Goal: Task Accomplishment & Management: Use online tool/utility

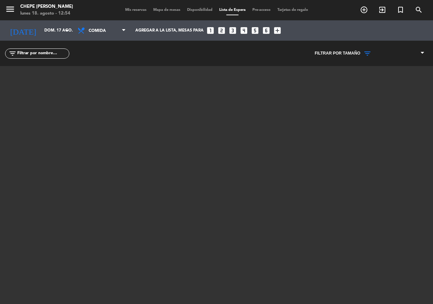
click at [164, 9] on span "Mapa de mesas" at bounding box center [167, 10] width 34 height 4
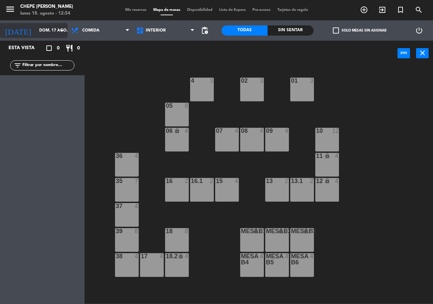
click at [55, 32] on input "dom. 17 ago." at bounding box center [63, 31] width 54 height 12
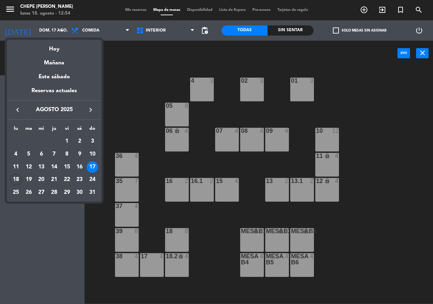
click at [56, 50] on div "Hoy" at bounding box center [54, 47] width 95 height 14
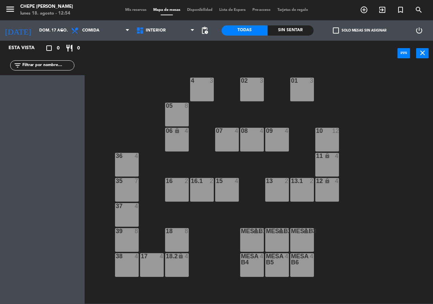
type input "lun. 18 ago."
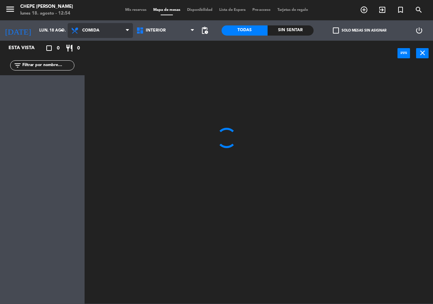
click at [88, 35] on span "Comida" at bounding box center [100, 30] width 65 height 15
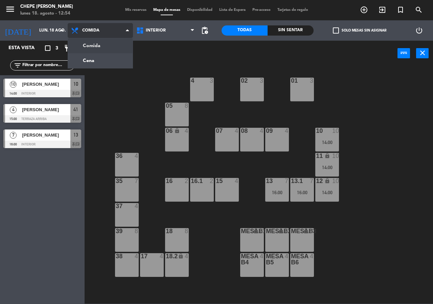
click at [98, 45] on ng-component "menu Chepe [PERSON_NAME] lunes 18. agosto - 12:54 Mis reservas Mapa de mesas Di…" at bounding box center [216, 151] width 433 height 303
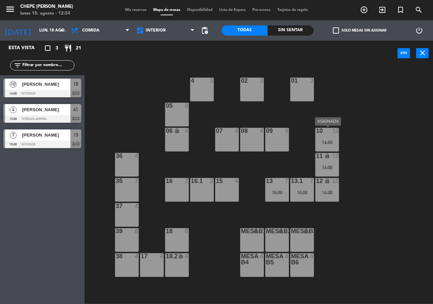
click at [330, 145] on div "10 10 14:00" at bounding box center [327, 140] width 24 height 24
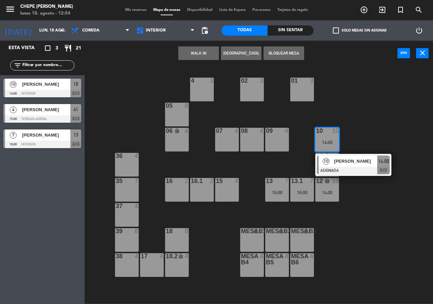
click at [334, 171] on div at bounding box center [353, 169] width 73 height 7
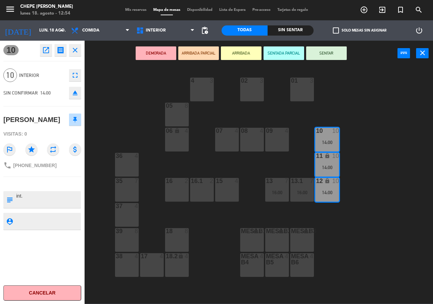
click at [355, 174] on div "02 3 4 3 01 3 05 8 06 lock 4 07 4 09 4 10 10 14:00 08 4 11 lock 10 14:00 36 4 1…" at bounding box center [261, 185] width 344 height 238
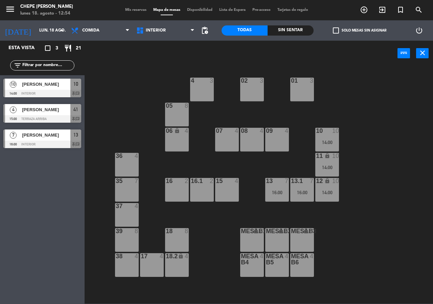
click at [274, 191] on div "16:00" at bounding box center [277, 192] width 24 height 5
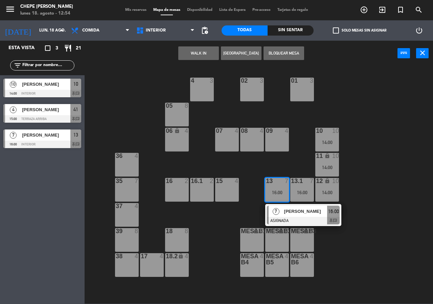
click at [288, 218] on div at bounding box center [303, 220] width 73 height 7
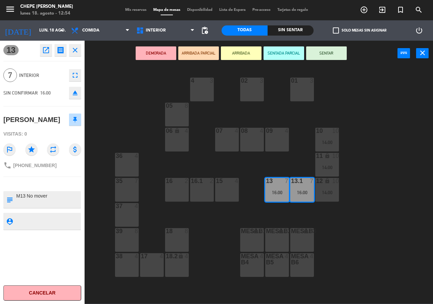
click at [342, 216] on div "02 3 4 3 01 3 05 8 06 lock 4 07 4 09 4 10 10 14:00 08 4 11 lock 10 14:00 36 4 1…" at bounding box center [261, 185] width 344 height 238
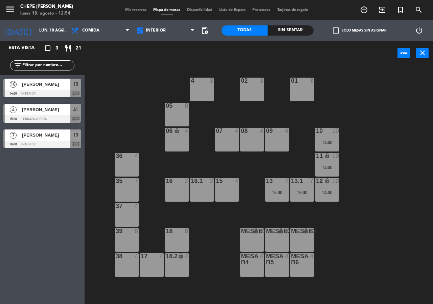
click at [27, 119] on div at bounding box center [42, 118] width 78 height 7
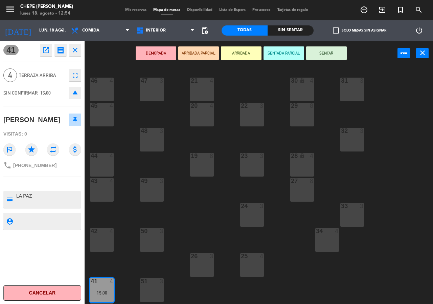
drag, startPoint x: 131, startPoint y: 68, endPoint x: 126, endPoint y: 67, distance: 4.7
click at [130, 68] on div "21 4 30 lock 4 46 4 47 3 31 3 20 4 22 3 29 8 45 4 32 3 48 3 19 8 23 3 28 lock 4…" at bounding box center [261, 185] width 344 height 238
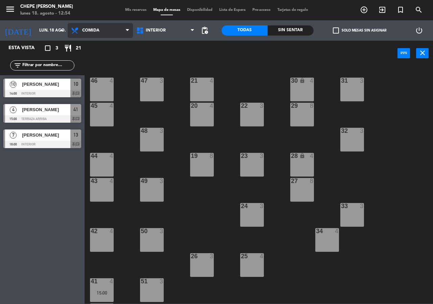
click at [86, 32] on span "Comida" at bounding box center [90, 30] width 17 height 5
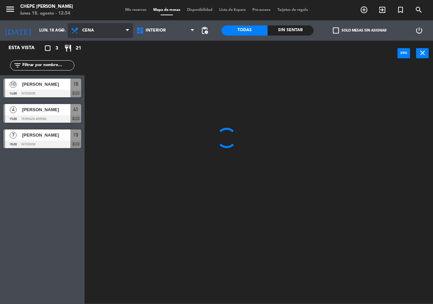
click at [106, 64] on ng-component "menu Chepe [PERSON_NAME] lunes 18. agosto - 12:54 Mis reservas Mapa de mesas Di…" at bounding box center [216, 151] width 433 height 303
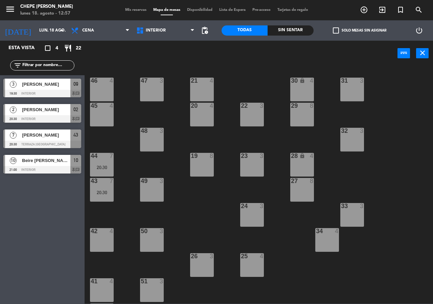
click at [199, 62] on div "power_input close" at bounding box center [241, 54] width 313 height 26
click at [97, 26] on span "Cena" at bounding box center [100, 30] width 65 height 15
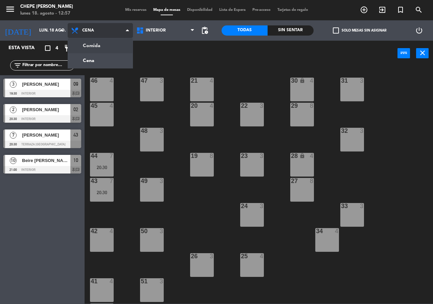
click at [106, 46] on ng-component "menu Chepe [PERSON_NAME] lunes 18. agosto - 12:57 Mis reservas Mapa de mesas Di…" at bounding box center [216, 151] width 433 height 303
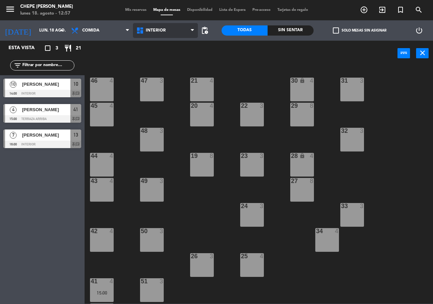
click at [169, 28] on span "Interior" at bounding box center [165, 30] width 65 height 15
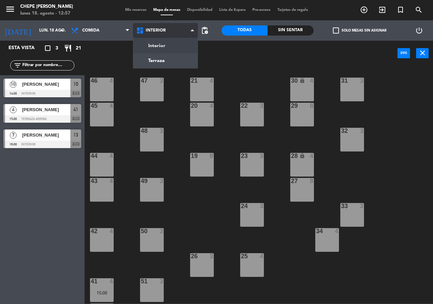
click at [169, 48] on ng-component "menu Chepe [PERSON_NAME] lunes 18. agosto - 12:57 Mis reservas Mapa de mesas Di…" at bounding box center [216, 151] width 433 height 303
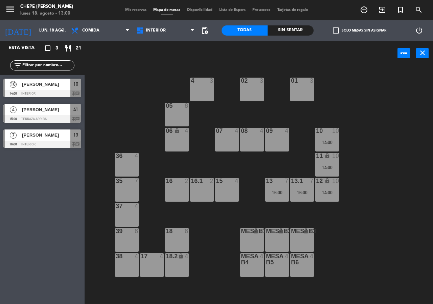
click at [143, 91] on div "02 3 4 3 01 3 05 8 06 lock 4 07 4 09 4 10 10 14:00 08 4 11 lock 10 14:00 36 4 1…" at bounding box center [261, 185] width 344 height 238
click at [203, 95] on div "4 3" at bounding box center [202, 89] width 24 height 24
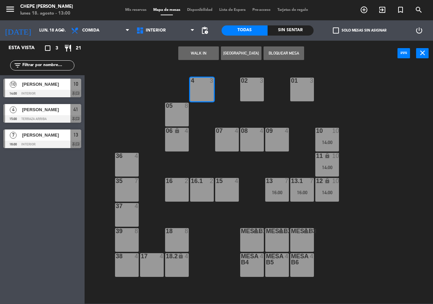
click at [244, 53] on button "[GEOGRAPHIC_DATA]" at bounding box center [241, 53] width 41 height 14
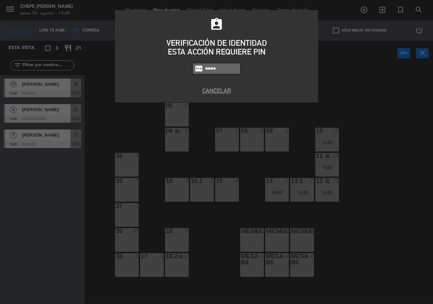
type input "3530"
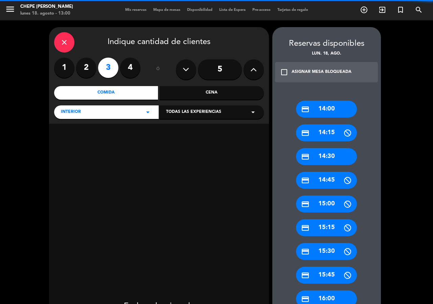
click at [91, 70] on label "2" at bounding box center [86, 68] width 20 height 20
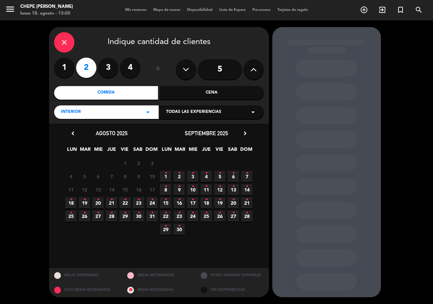
click at [71, 203] on icon "•" at bounding box center [71, 199] width 2 height 11
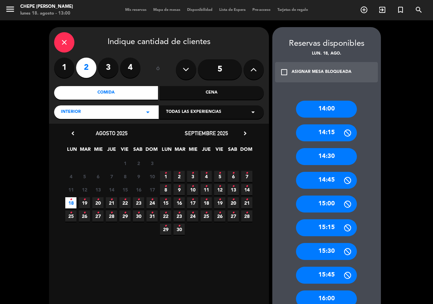
click at [332, 252] on div "15:30" at bounding box center [326, 251] width 61 height 17
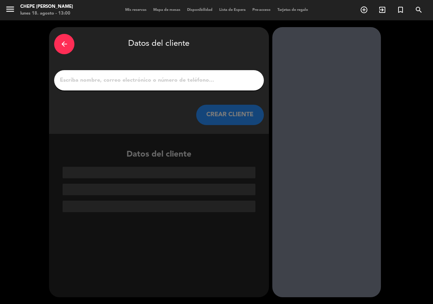
click at [181, 85] on div at bounding box center [159, 80] width 210 height 20
click at [177, 82] on input "1" at bounding box center [159, 79] width 200 height 9
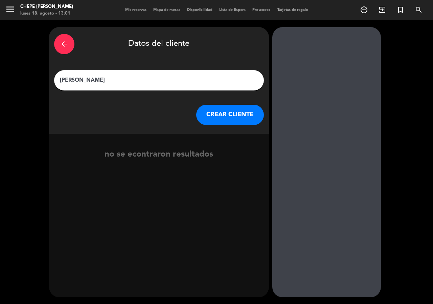
type input "[PERSON_NAME]"
click at [225, 114] on button "CREAR CLIENTE" at bounding box center [230, 115] width 68 height 20
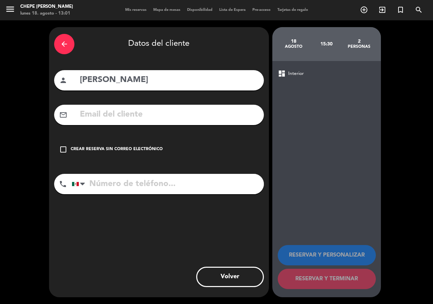
click at [134, 146] on div "check_box_outline_blank Crear reserva sin correo electrónico" at bounding box center [159, 149] width 210 height 20
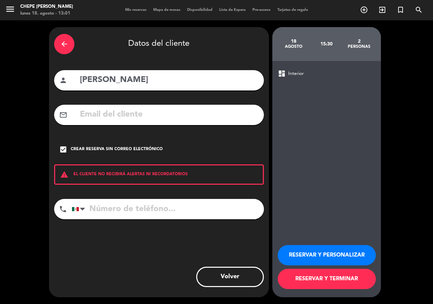
click at [137, 202] on input "tel" at bounding box center [168, 209] width 192 height 20
type input "3121336414"
click at [102, 148] on div "Crear reserva sin correo electrónico" at bounding box center [117, 149] width 92 height 7
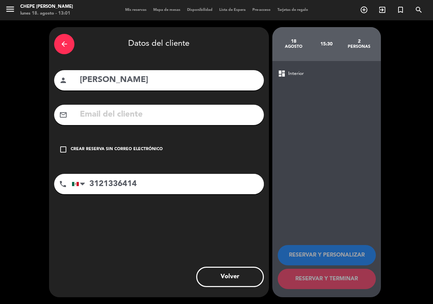
click at [94, 114] on input "text" at bounding box center [169, 115] width 180 height 14
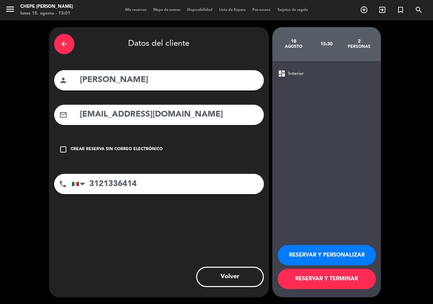
type input "[EMAIL_ADDRESS][DOMAIN_NAME]"
click at [310, 254] on button "RESERVAR Y PERSONALIZAR" at bounding box center [327, 255] width 98 height 20
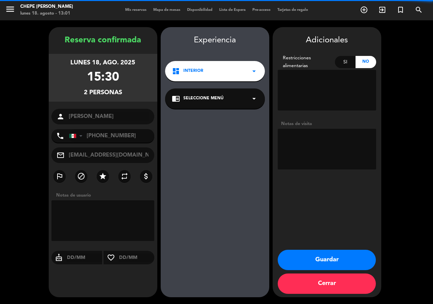
click at [332, 156] on textarea at bounding box center [327, 149] width 98 height 41
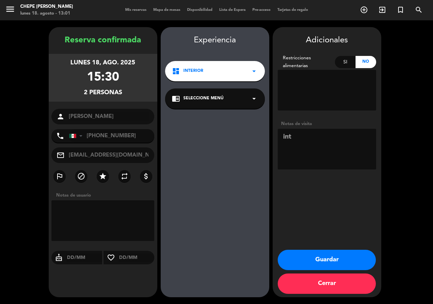
type textarea "int"
click at [329, 260] on button "Guardar" at bounding box center [327, 259] width 98 height 20
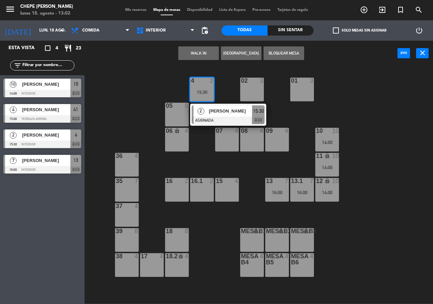
click at [377, 162] on div "02 3 4 2 15:30 2 [PERSON_NAME] ASIGNADA 15:30 chat 01 3 05 8 06 lock 4 07 4 09 …" at bounding box center [261, 185] width 344 height 238
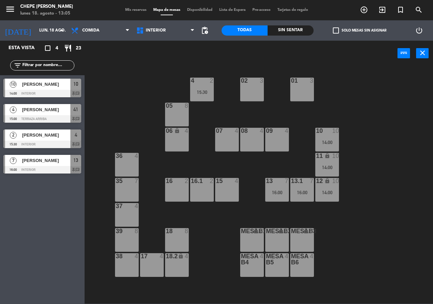
click at [123, 88] on div "02 3 4 2 15:30 01 3 05 8 06 lock 4 07 4 09 4 10 10 14:00 08 4 11 lock 10 14:00 …" at bounding box center [261, 185] width 344 height 238
click at [45, 162] on span "[PERSON_NAME]" at bounding box center [46, 160] width 48 height 7
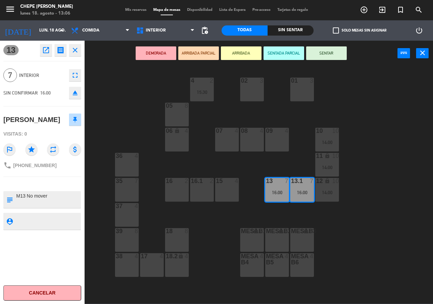
click at [47, 53] on icon "open_in_new" at bounding box center [46, 50] width 8 height 8
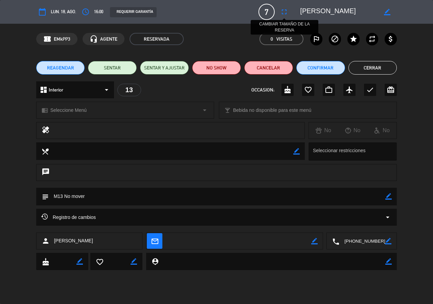
click at [285, 12] on icon "fullscreen" at bounding box center [284, 12] width 8 height 8
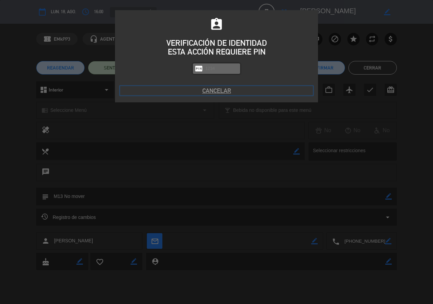
click at [230, 88] on button "Cancelar" at bounding box center [216, 90] width 193 height 9
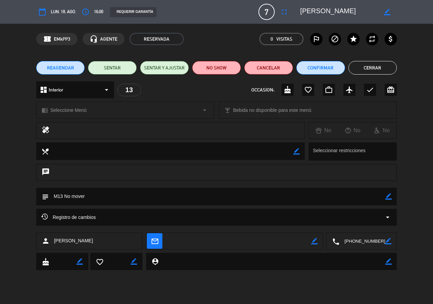
click at [69, 67] on span "REAGENDAR" at bounding box center [60, 67] width 27 height 7
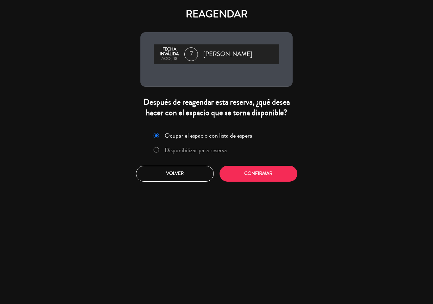
click at [188, 148] on label "Disponibilizar para reserva" at bounding box center [196, 150] width 62 height 6
click at [230, 169] on button "Confirmar" at bounding box center [259, 173] width 78 height 16
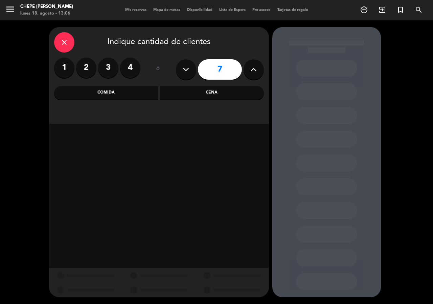
click at [249, 76] on button at bounding box center [254, 69] width 20 height 20
click at [252, 71] on icon at bounding box center [253, 69] width 6 height 10
type input "10"
click at [123, 91] on div "Comida" at bounding box center [106, 93] width 104 height 14
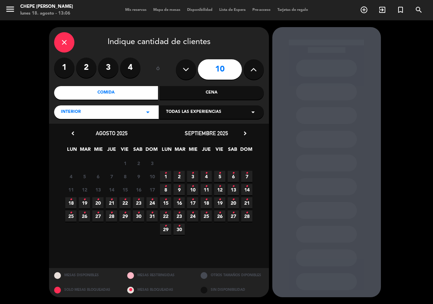
click at [83, 203] on span "19 •" at bounding box center [84, 202] width 11 height 11
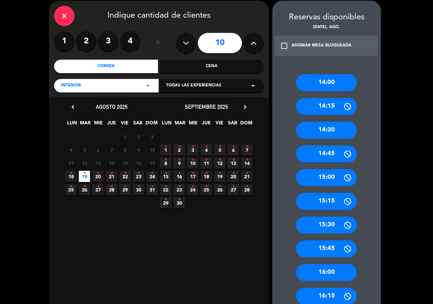
scroll to position [34, 0]
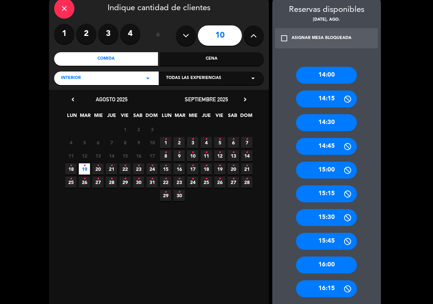
click at [329, 260] on div "16:00" at bounding box center [326, 264] width 61 height 17
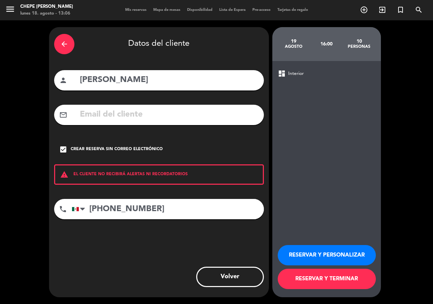
scroll to position [0, 0]
click at [331, 247] on button "RESERVAR Y PERSONALIZAR" at bounding box center [327, 255] width 98 height 20
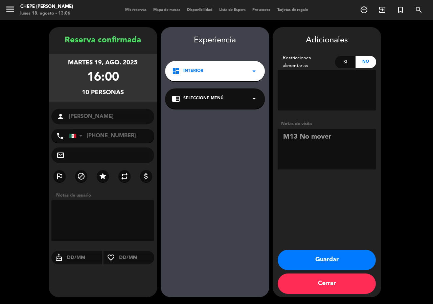
click at [334, 138] on textarea at bounding box center [327, 149] width 98 height 41
drag, startPoint x: 298, startPoint y: 136, endPoint x: 316, endPoint y: 150, distance: 22.7
click at [300, 138] on textarea at bounding box center [327, 149] width 98 height 41
type textarea "M10 No mover"
click at [320, 257] on button "Guardar" at bounding box center [327, 259] width 98 height 20
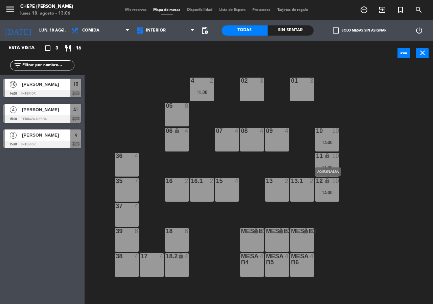
click at [316, 193] on div "14:00" at bounding box center [327, 192] width 24 height 5
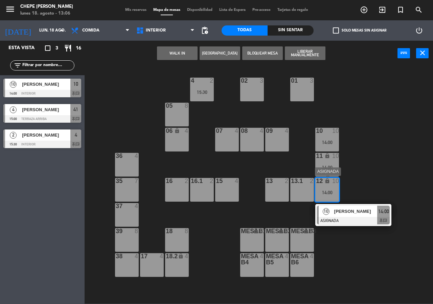
click at [335, 214] on span "[PERSON_NAME]" at bounding box center [355, 210] width 43 height 7
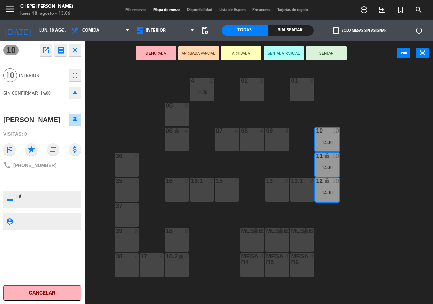
click at [364, 196] on div "02 3 4 2 15:30 01 3 05 8 06 lock 4 07 4 09 4 10 10 14:00 08 4 11 lock 10 14:00 …" at bounding box center [261, 185] width 344 height 238
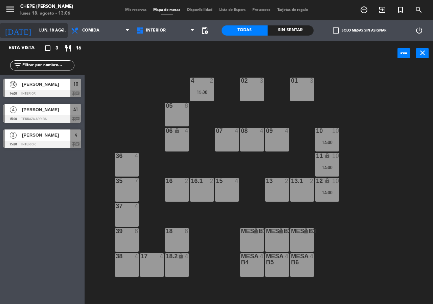
click at [43, 34] on input "lun. 18 ago." at bounding box center [63, 31] width 54 height 12
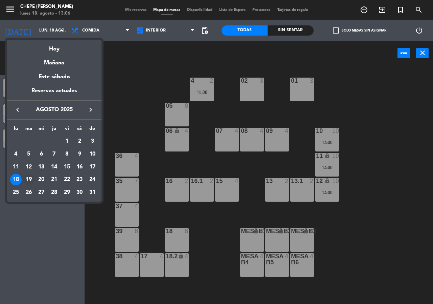
click at [31, 178] on div "19" at bounding box center [29, 180] width 12 height 12
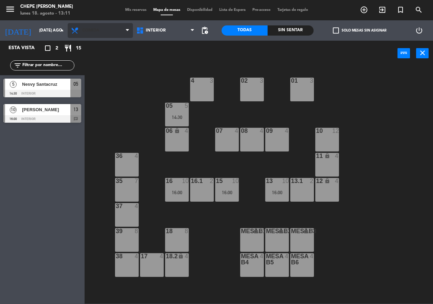
click at [98, 32] on span "Comida" at bounding box center [90, 30] width 17 height 5
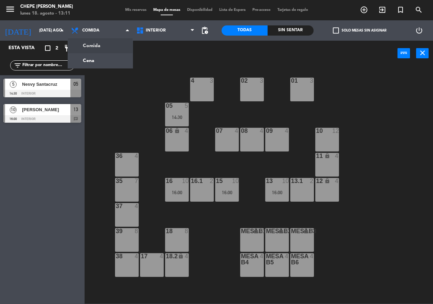
click at [131, 110] on div "02 3 4 3 01 3 05 5 14:30 06 lock 4 07 4 09 4 10 12 08 4 11 lock 4 36 4 16 10 16…" at bounding box center [261, 185] width 344 height 238
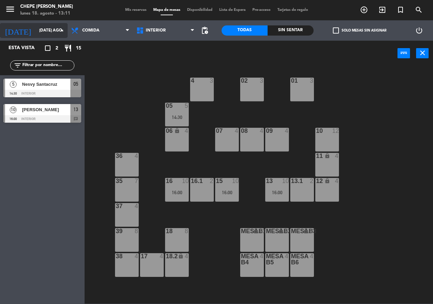
click at [46, 37] on div "[DATE] [DATE] ago. arrow_drop_down" at bounding box center [34, 30] width 68 height 15
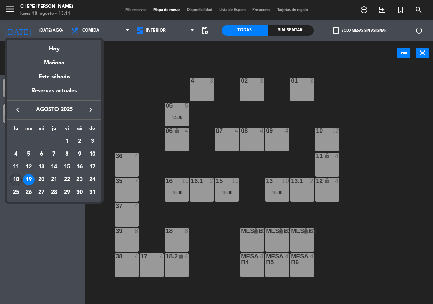
click at [21, 176] on td "18" at bounding box center [15, 179] width 13 height 13
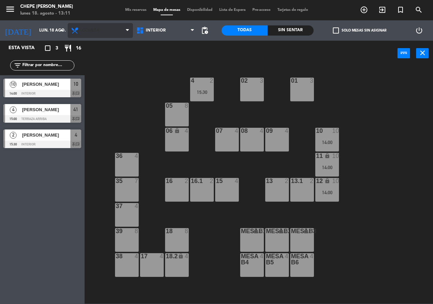
click at [99, 30] on span "Comida" at bounding box center [90, 30] width 17 height 5
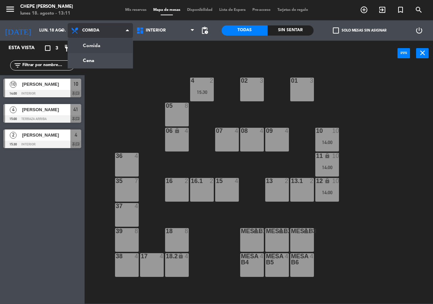
click at [111, 59] on ng-component "menu Chepe [PERSON_NAME] lunes 18. agosto - 13:11 Mis reservas Mapa de mesas Di…" at bounding box center [216, 151] width 433 height 303
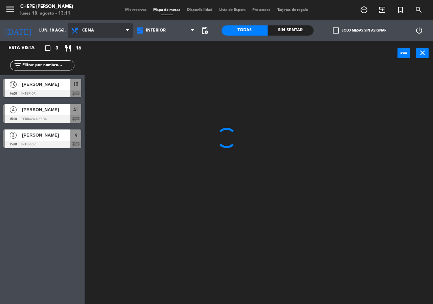
click at [90, 28] on span "Cena" at bounding box center [88, 30] width 12 height 5
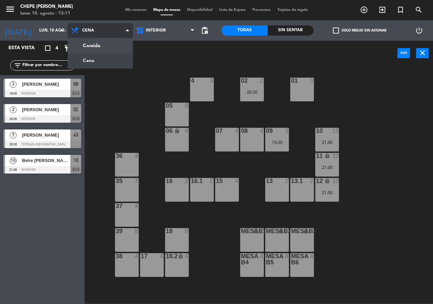
click at [103, 49] on ng-component "menu Chepe [PERSON_NAME] lunes 18. agosto - 13:11 Mis reservas Mapa de mesas Di…" at bounding box center [216, 151] width 433 height 303
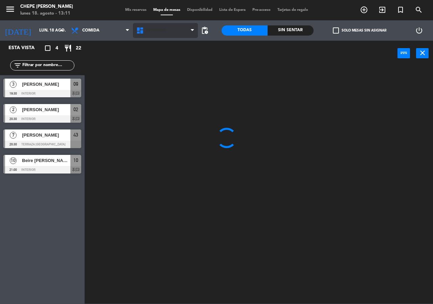
click at [151, 35] on span "Interior" at bounding box center [165, 30] width 65 height 15
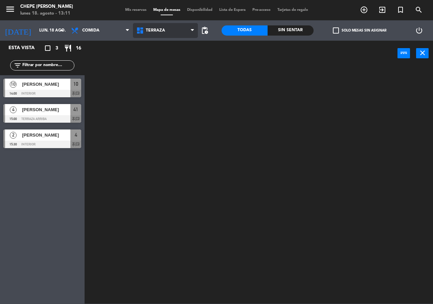
click at [169, 59] on ng-component "menu Chepe [PERSON_NAME] lunes 18. agosto - 13:11 Mis reservas Mapa de mesas Di…" at bounding box center [216, 151] width 433 height 303
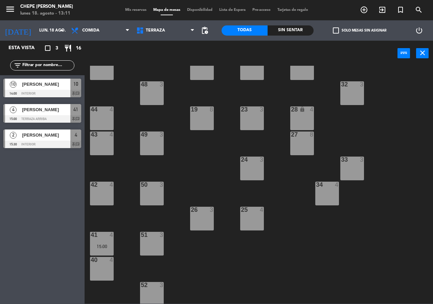
scroll to position [48, 0]
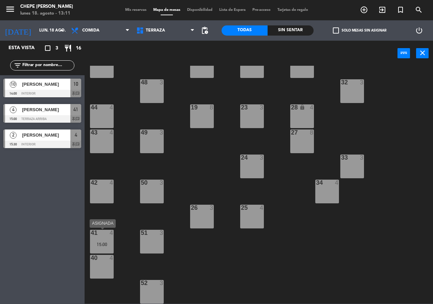
click at [108, 247] on div "41 4 15:00" at bounding box center [102, 241] width 24 height 24
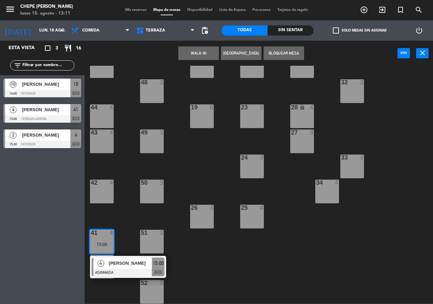
click at [113, 263] on span "[PERSON_NAME]" at bounding box center [130, 262] width 43 height 7
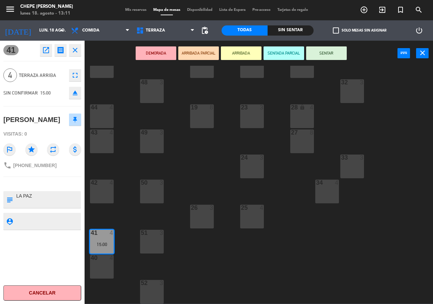
click at [195, 167] on div "21 4 30 lock 4 46 4 47 3 31 3 20 4 22 3 29 8 45 4 32 3 48 3 19 8 23 3 28 lock 4…" at bounding box center [261, 185] width 344 height 238
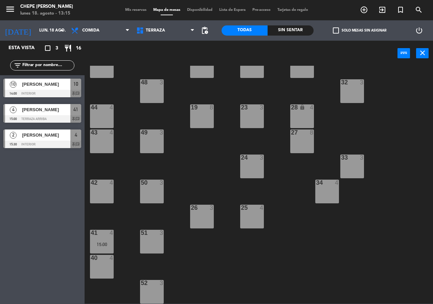
click at [55, 136] on span "[PERSON_NAME]" at bounding box center [46, 134] width 48 height 7
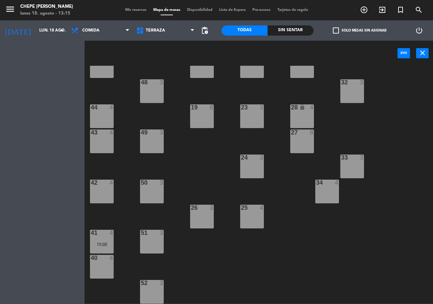
scroll to position [0, 0]
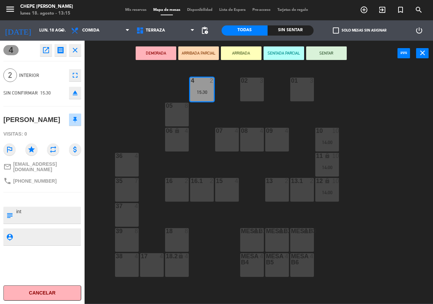
click at [130, 126] on div "02 3 4 2 15:30 01 3 05 8 06 lock 4 07 4 09 4 10 10 14:00 08 4 11 lock 10 14:00 …" at bounding box center [261, 185] width 344 height 238
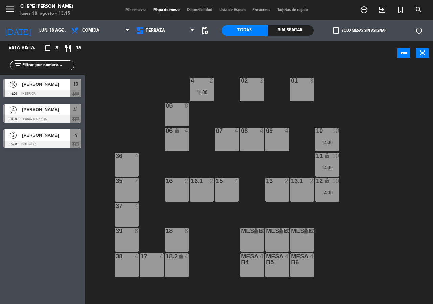
click at [289, 193] on div "13 2" at bounding box center [277, 190] width 24 height 24
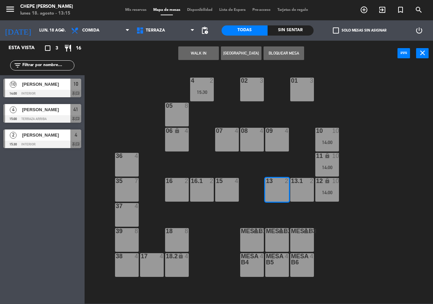
drag, startPoint x: 105, startPoint y: 121, endPoint x: 13, endPoint y: 102, distance: 94.0
click at [68, 117] on div "Esta vista crop_square 3 restaurant 16 filter_list 10 [PERSON_NAME] 14:00 Inter…" at bounding box center [216, 172] width 433 height 263
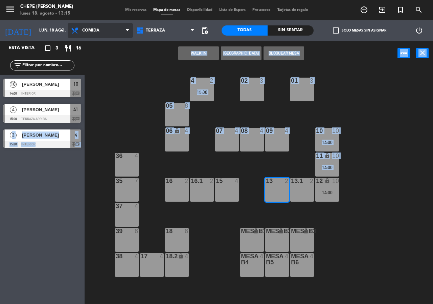
click at [111, 32] on span "Comida" at bounding box center [100, 30] width 65 height 15
click at [111, 60] on ng-component "menu Chepe [PERSON_NAME] lunes 18. agosto - 13:15 Mis reservas Mapa de mesas Di…" at bounding box center [216, 151] width 433 height 303
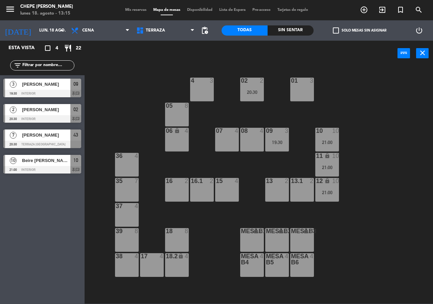
click at [41, 161] on span "Beire [PERSON_NAME]" at bounding box center [46, 160] width 48 height 7
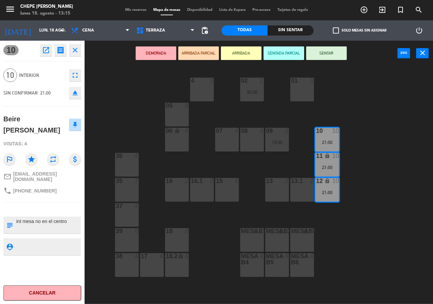
click at [123, 132] on div "02 2 20:30 4 3 01 3 05 8 06 lock 4 07 4 09 3 19:30 10 10 21:00 08 4 11 lock 10 …" at bounding box center [261, 185] width 344 height 238
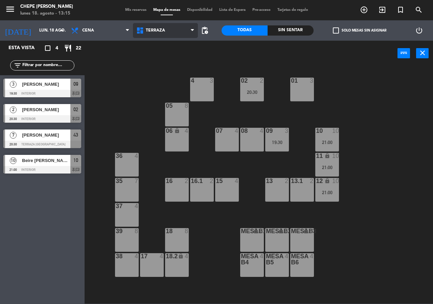
click at [157, 38] on span "Terraza" at bounding box center [165, 30] width 65 height 15
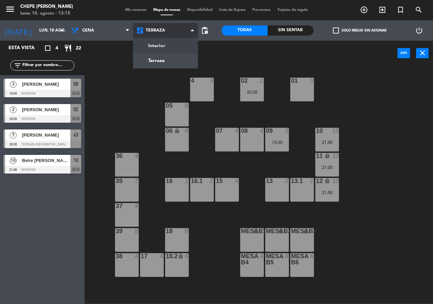
click at [158, 48] on ng-component "menu Chepe [PERSON_NAME] lunes 18. agosto - 13:15 Mis reservas Mapa de mesas Di…" at bounding box center [216, 151] width 433 height 303
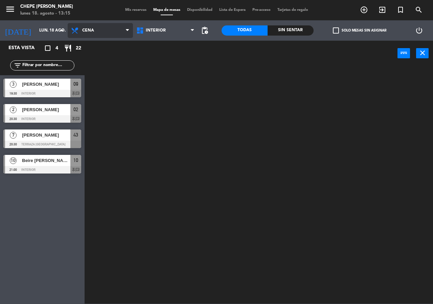
click at [95, 34] on span "Cena" at bounding box center [100, 30] width 65 height 15
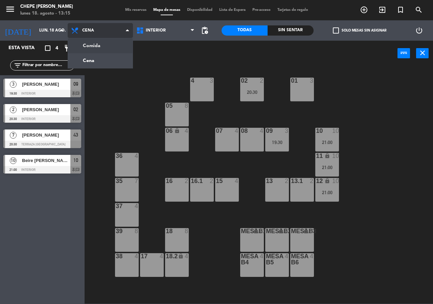
click at [82, 44] on ng-component "menu Chepe [PERSON_NAME] lunes 18. agosto - 13:15 Mis reservas Mapa de mesas Di…" at bounding box center [216, 151] width 433 height 303
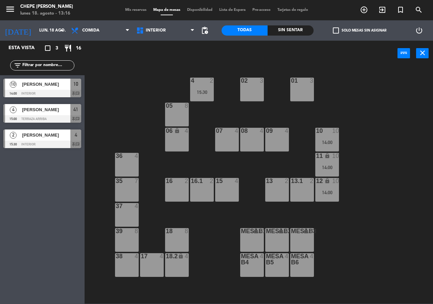
click at [57, 90] on div "10 [PERSON_NAME] 14:00 Interior 10 chat" at bounding box center [42, 87] width 85 height 25
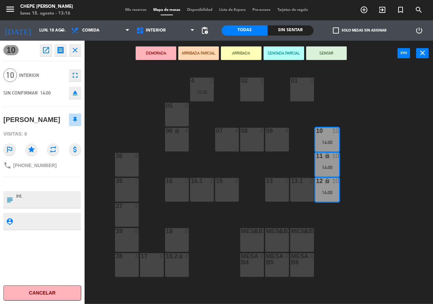
drag, startPoint x: 159, startPoint y: 125, endPoint x: 171, endPoint y: 127, distance: 12.0
click at [162, 125] on div "02 3 4 2 15:30 01 3 05 8 06 lock 4 07 4 09 4 10 10 14:00 08 4 11 lock 10 14:00 …" at bounding box center [261, 185] width 344 height 238
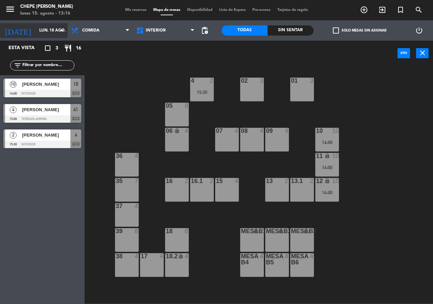
click at [50, 37] on div "[DATE] lun. 18 ago. arrow_drop_down" at bounding box center [34, 30] width 68 height 15
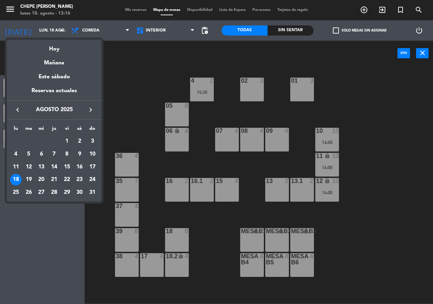
click at [51, 63] on div "Mañana" at bounding box center [54, 60] width 95 height 14
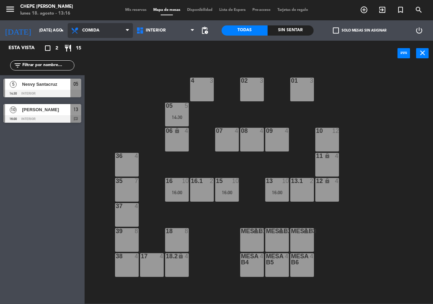
click at [95, 34] on span "Comida" at bounding box center [100, 30] width 65 height 15
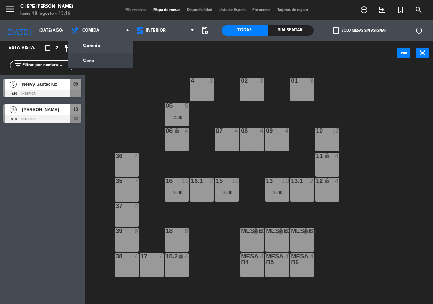
click at [96, 57] on ng-component "menu Chepe [PERSON_NAME] lunes 18. agosto - 13:16 Mis reservas Mapa de mesas Di…" at bounding box center [216, 151] width 433 height 303
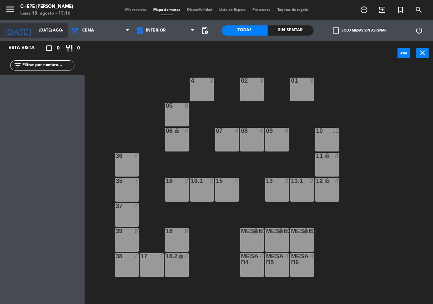
click at [44, 34] on input "[DATE] ago." at bounding box center [63, 31] width 54 height 12
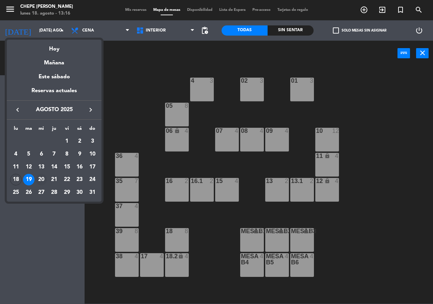
click at [40, 179] on div "20" at bounding box center [42, 180] width 12 height 12
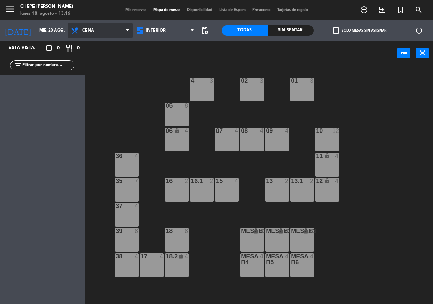
click at [101, 34] on span "Cena" at bounding box center [100, 30] width 65 height 15
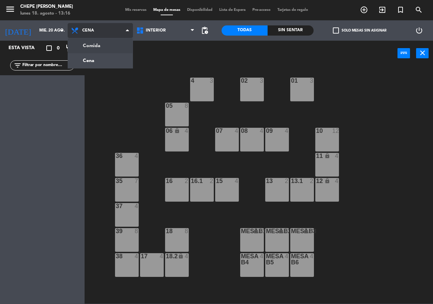
click at [97, 50] on ng-component "menu Chepe [PERSON_NAME] lunes 18. agosto - 13:16 Mis reservas Mapa de mesas Di…" at bounding box center [216, 151] width 433 height 303
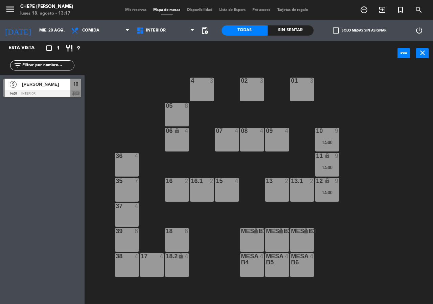
click at [122, 94] on div "02 3 4 3 01 3 05 8 06 lock 4 07 4 09 4 10 9 14:00 08 4 11 lock 9 14:00 36 4 16 …" at bounding box center [261, 185] width 344 height 238
click at [136, 99] on div "02 3 4 3 01 3 05 8 06 lock 4 07 4 09 4 10 9 14:00 08 4 11 lock 9 14:00 36 4 16 …" at bounding box center [261, 185] width 344 height 238
click at [59, 83] on span "[PERSON_NAME]" at bounding box center [46, 84] width 48 height 7
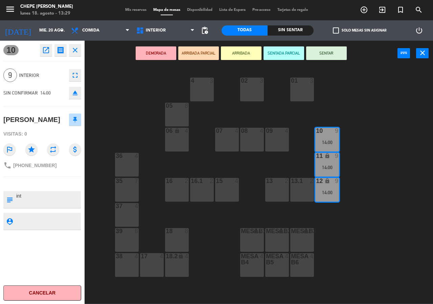
click at [114, 101] on div "02 3 4 3 01 3 05 8 06 lock 4 07 4 09 4 10 9 14:00 08 4 11 lock 9 14:00 36 4 16 …" at bounding box center [261, 185] width 344 height 238
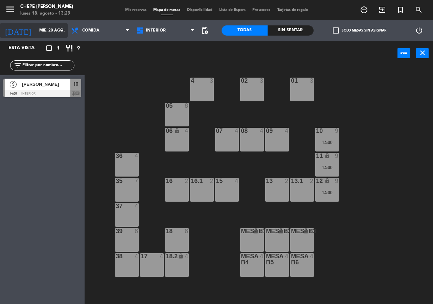
click at [43, 31] on input "mié. 20 ago." at bounding box center [63, 31] width 54 height 12
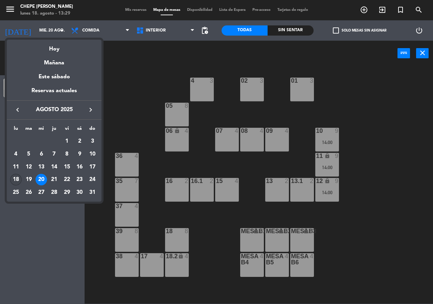
click at [13, 179] on div "18" at bounding box center [16, 180] width 12 height 12
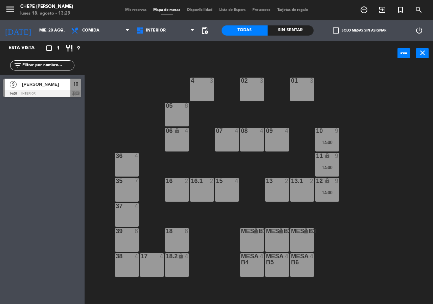
type input "lun. 18 ago."
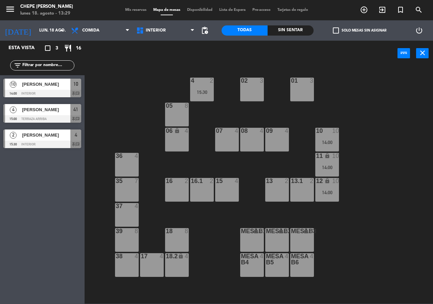
click at [366, 104] on div "02 3 4 2 15:30 01 3 05 8 06 lock 4 07 4 09 4 10 10 14:00 08 4 11 lock 10 14:00 …" at bounding box center [261, 185] width 344 height 238
drag, startPoint x: 229, startPoint y: 194, endPoint x: 250, endPoint y: 148, distance: 50.7
click at [229, 193] on div "15 4" at bounding box center [227, 190] width 24 height 24
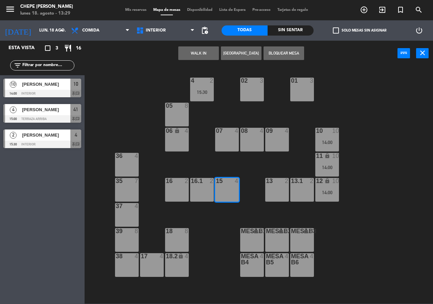
click at [241, 54] on button "[GEOGRAPHIC_DATA]" at bounding box center [241, 53] width 41 height 14
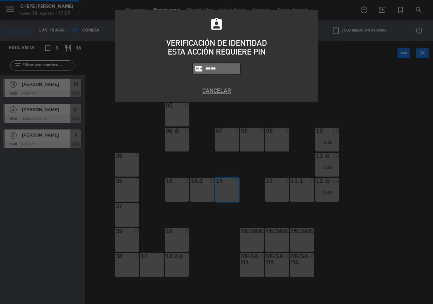
type input "3530"
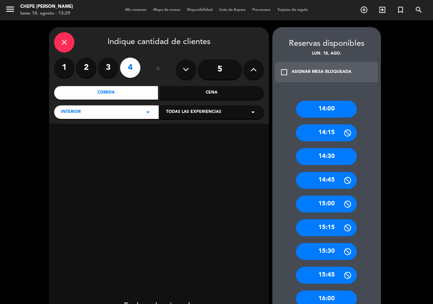
click at [331, 251] on div "15:30" at bounding box center [326, 251] width 61 height 17
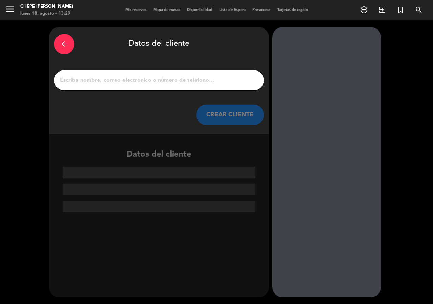
click at [122, 79] on input "1" at bounding box center [159, 79] width 200 height 9
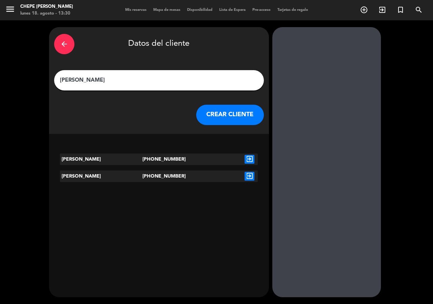
type input "[PERSON_NAME]"
click at [248, 174] on icon "exit_to_app" at bounding box center [250, 176] width 10 height 9
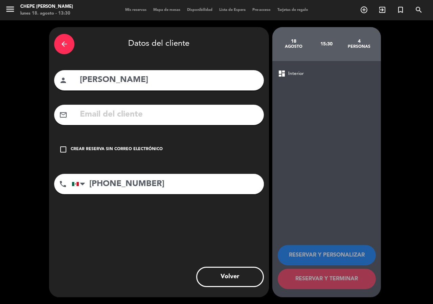
click at [140, 147] on div "check_box_outline_blank Crear reserva sin correo electrónico" at bounding box center [159, 149] width 210 height 20
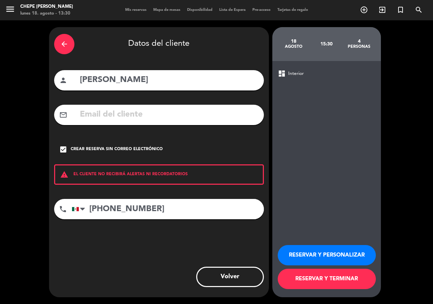
click at [351, 253] on button "RESERVAR Y PERSONALIZAR" at bounding box center [327, 255] width 98 height 20
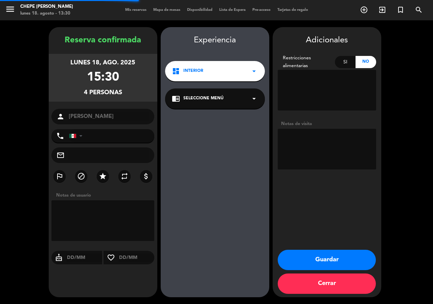
type input "[PHONE_NUMBER]"
click at [308, 138] on textarea at bounding box center [327, 149] width 98 height 41
type textarea "int"
click at [326, 255] on button "Guardar" at bounding box center [327, 259] width 98 height 20
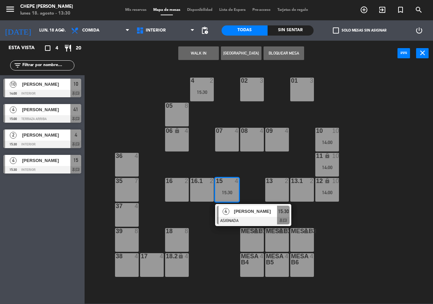
click at [384, 226] on div "02 3 4 2 15:30 01 3 05 8 06 lock 4 07 4 09 4 10 10 14:00 08 4 11 lock 10 14:00 …" at bounding box center [261, 185] width 344 height 238
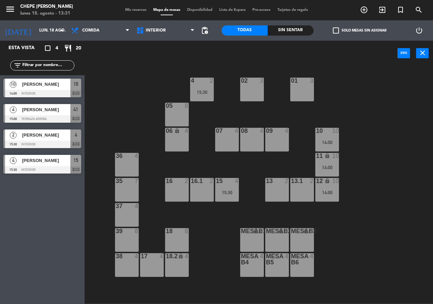
click at [385, 227] on div "02 3 4 2 15:30 01 3 05 8 06 lock 4 07 4 09 4 10 10 14:00 08 4 11 lock 10 14:00 …" at bounding box center [261, 185] width 344 height 238
click at [124, 61] on div "power_input close" at bounding box center [241, 54] width 313 height 26
click at [154, 35] on span "Interior" at bounding box center [165, 30] width 65 height 15
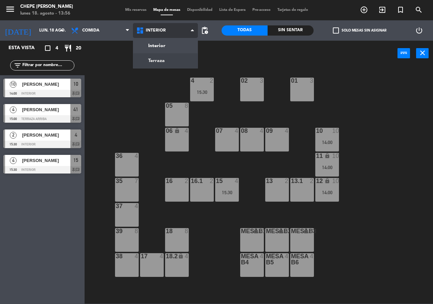
click at [163, 62] on ng-component "menu Chepe [PERSON_NAME] lunes 18. agosto - 13:56 Mis reservas Mapa de mesas Di…" at bounding box center [216, 151] width 433 height 303
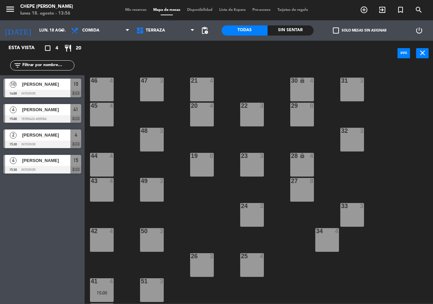
click at [154, 250] on div "50 3" at bounding box center [152, 240] width 24 height 24
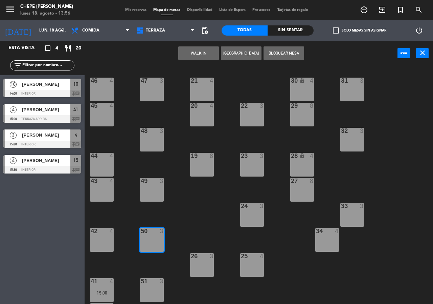
click at [240, 57] on button "[GEOGRAPHIC_DATA]" at bounding box center [241, 53] width 41 height 14
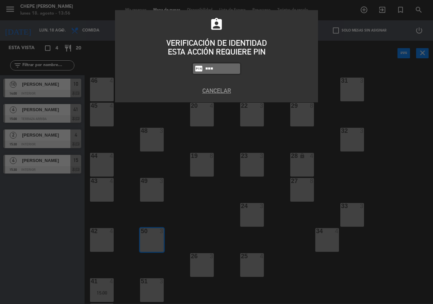
type input "1843"
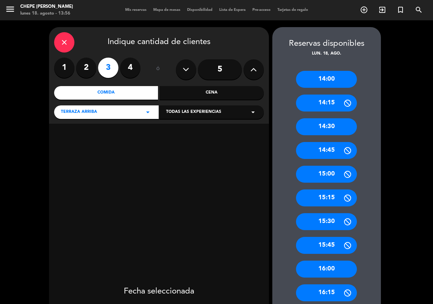
click at [136, 69] on label "4" at bounding box center [130, 68] width 20 height 20
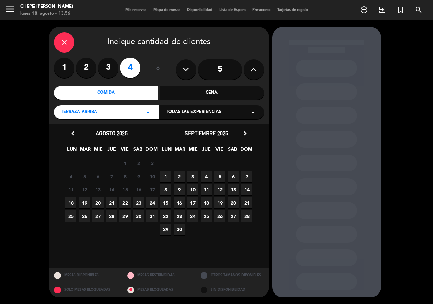
click at [74, 204] on span "18" at bounding box center [70, 202] width 11 height 11
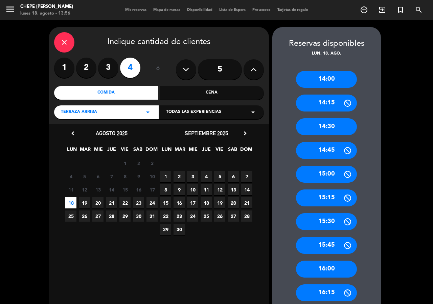
click at [326, 201] on div "15:15" at bounding box center [326, 197] width 61 height 17
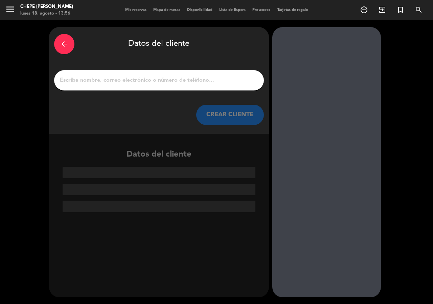
click at [191, 83] on input "1" at bounding box center [159, 79] width 200 height 9
type input "A"
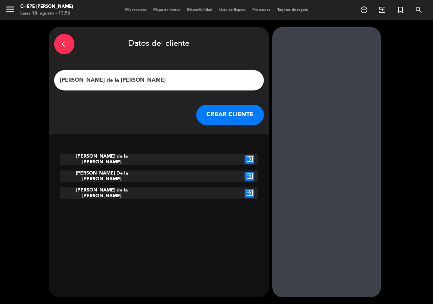
type input "[PERSON_NAME] de la [PERSON_NAME]"
click at [239, 115] on button "CREAR CLIENTE" at bounding box center [230, 115] width 68 height 20
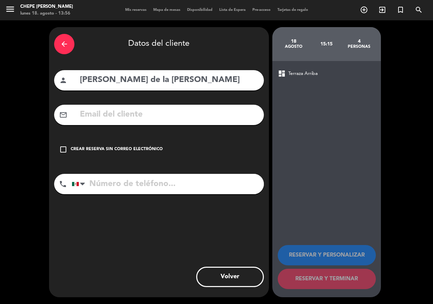
click at [131, 183] on input "tel" at bounding box center [168, 184] width 192 height 20
click at [62, 147] on icon "check_box_outline_blank" at bounding box center [63, 149] width 8 height 8
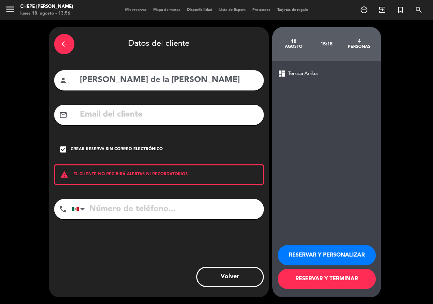
click at [99, 216] on input "tel" at bounding box center [168, 209] width 192 height 20
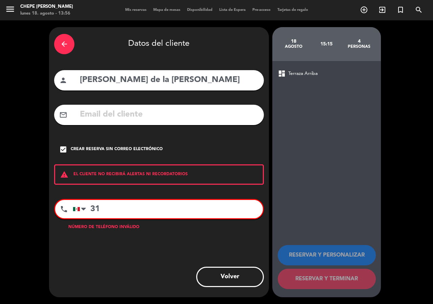
type input "3"
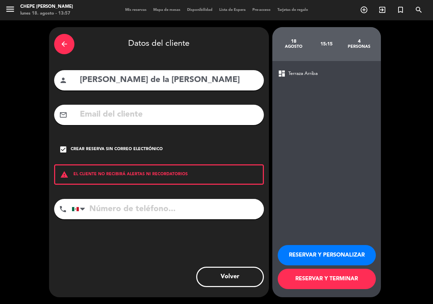
click at [299, 255] on button "RESERVAR Y PERSONALIZAR" at bounding box center [327, 255] width 98 height 20
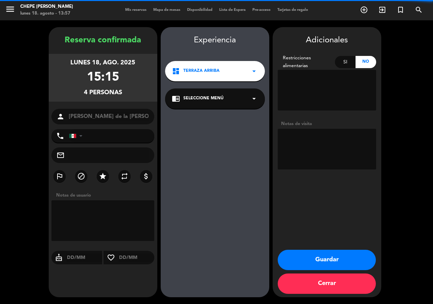
click at [319, 139] on textarea at bounding box center [327, 149] width 98 height 41
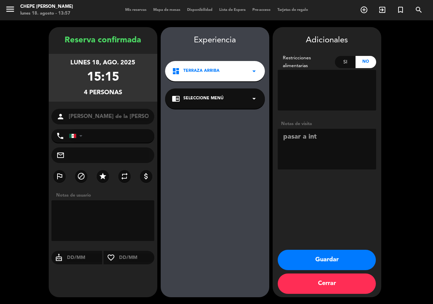
type textarea "pasar a int"
click at [330, 260] on button "Guardar" at bounding box center [327, 259] width 98 height 20
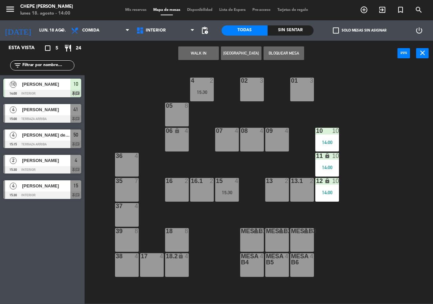
click at [117, 67] on div "02 3 4 2 15:30 01 3 05 8 06 lock 4 07 4 09 4 10 10 14:00 08 4 11 lock 10 14:00 …" at bounding box center [261, 185] width 344 height 238
